Goal: Transaction & Acquisition: Subscribe to service/newsletter

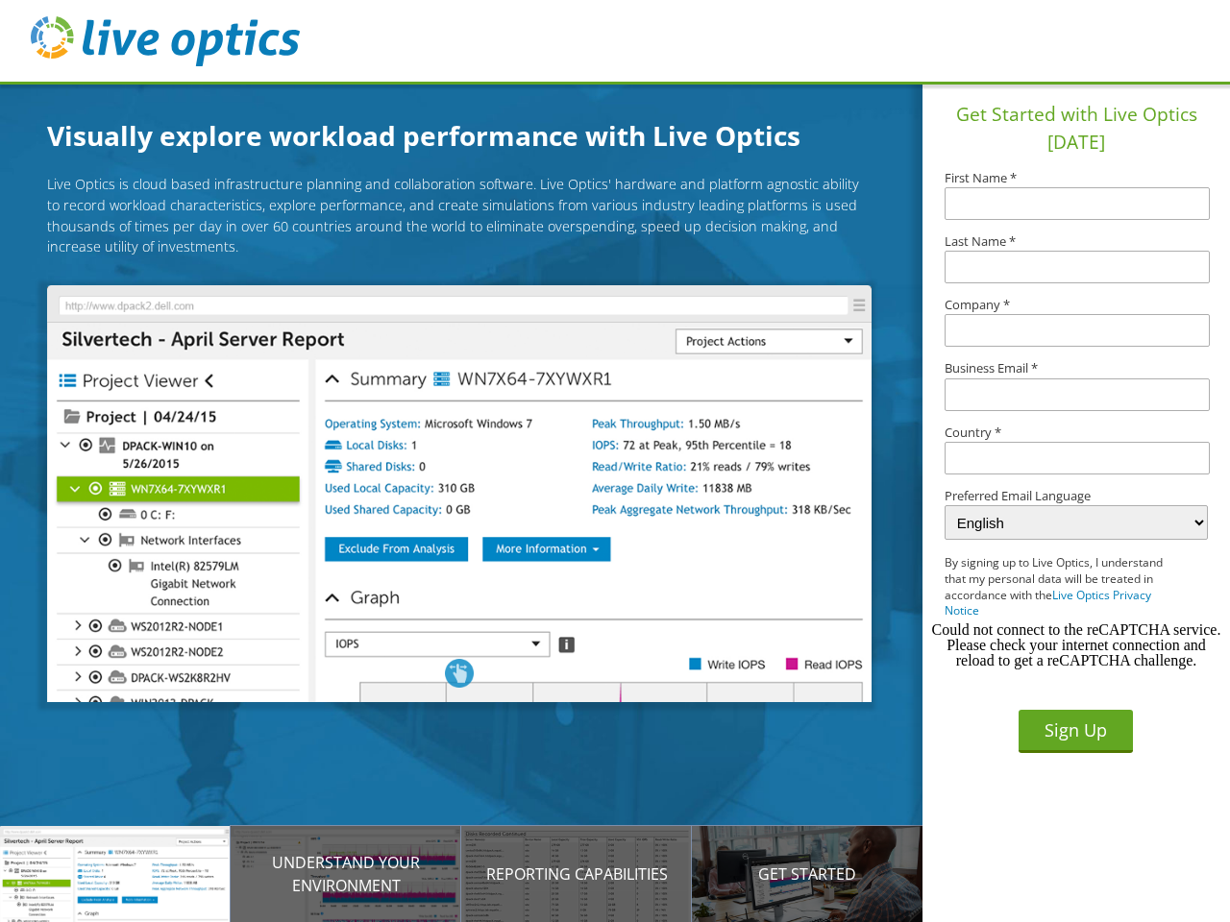
click at [474, 497] on img at bounding box center [458, 493] width 823 height 417
click at [115, 874] on p "Introducing Live Optics" at bounding box center [115, 874] width 231 height 23
click at [346, 874] on p "Understand your environment" at bounding box center [346, 874] width 231 height 46
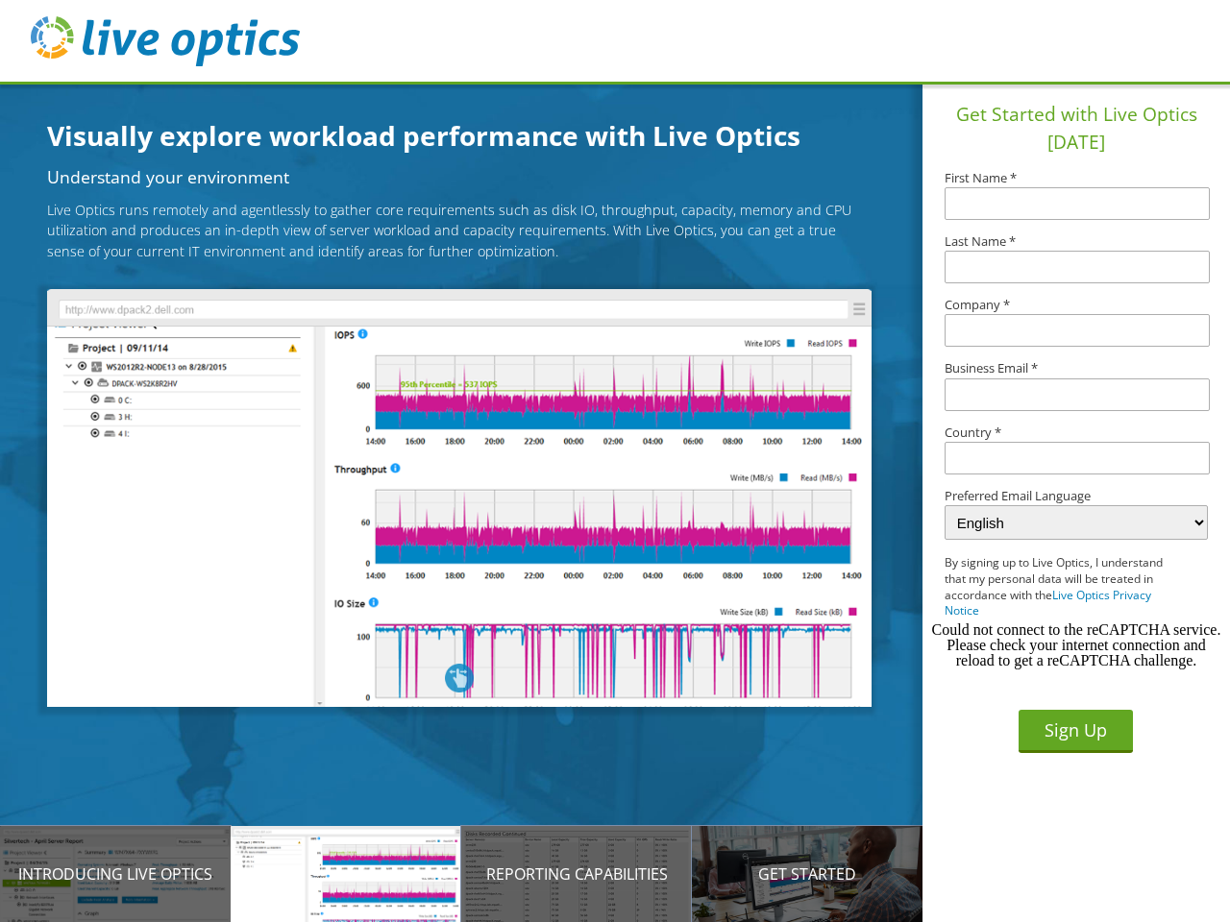
click at [576, 874] on p "Reporting Capabilities" at bounding box center [576, 874] width 231 height 23
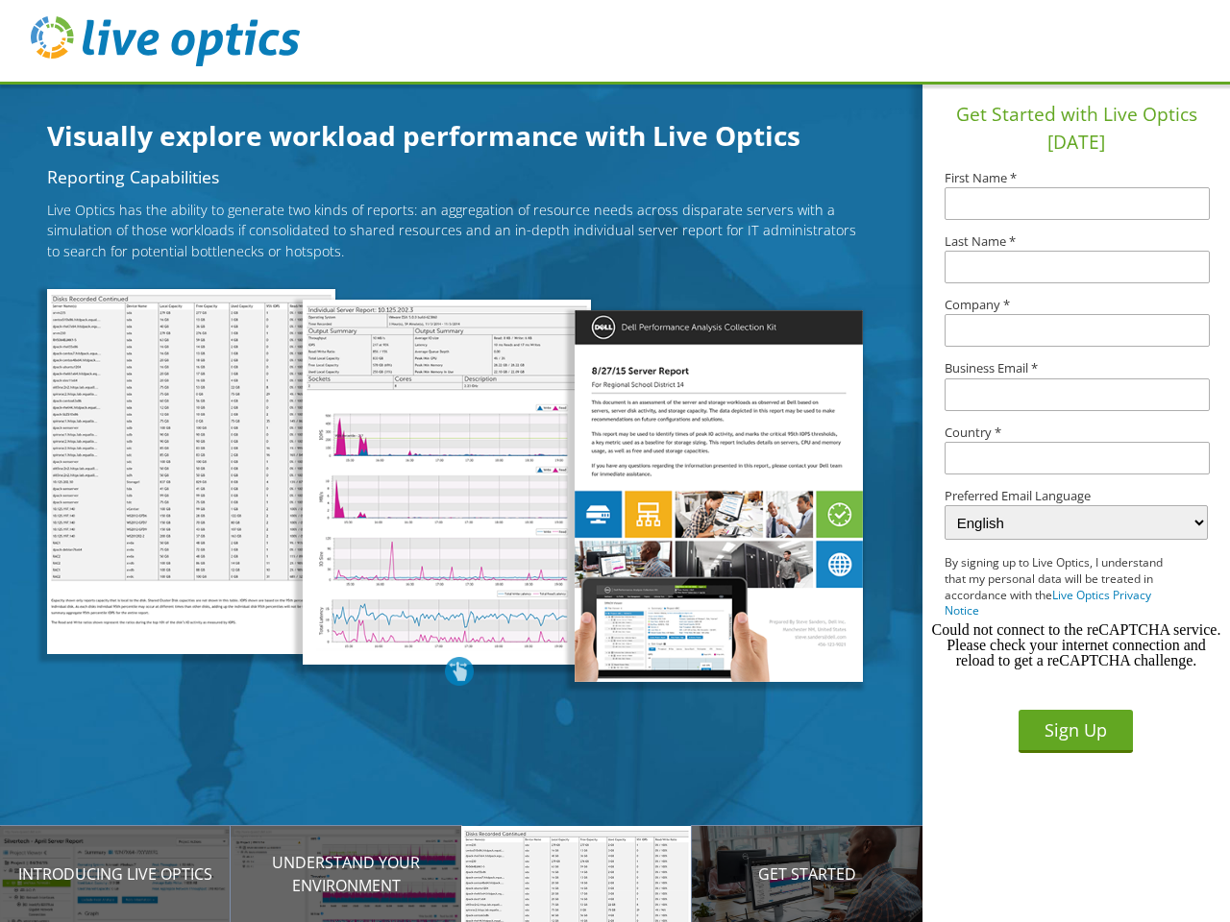
click at [807, 874] on p "Get Started" at bounding box center [807, 874] width 231 height 23
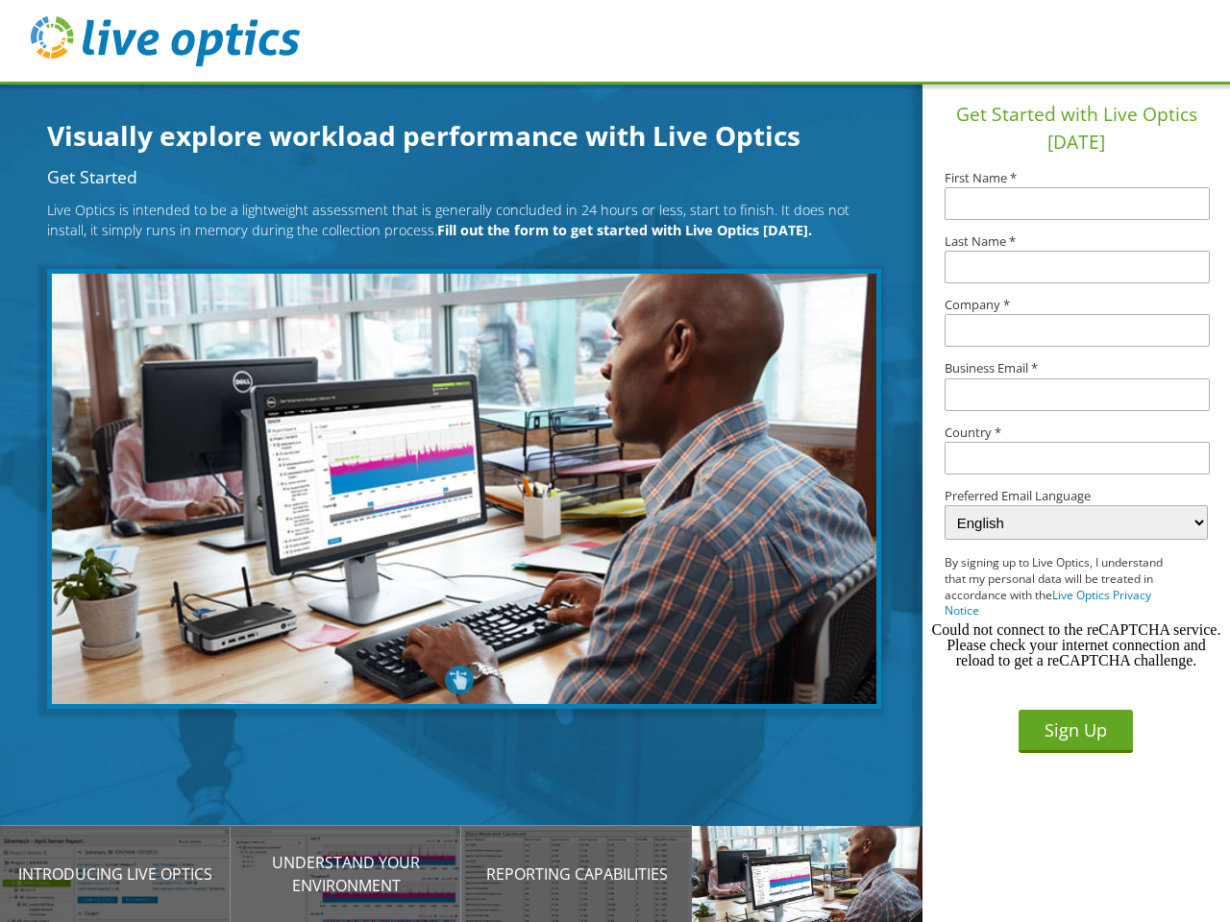
click at [1077, 458] on input "text" at bounding box center [1076, 458] width 265 height 33
click at [1075, 731] on button "Sign Up" at bounding box center [1075, 731] width 114 height 43
click at [1076, 646] on div "Could not connect to the reCAPTCHA service. Please check your internet connecti…" at bounding box center [1076, 646] width 292 height 46
